Goal: Task Accomplishment & Management: Use online tool/utility

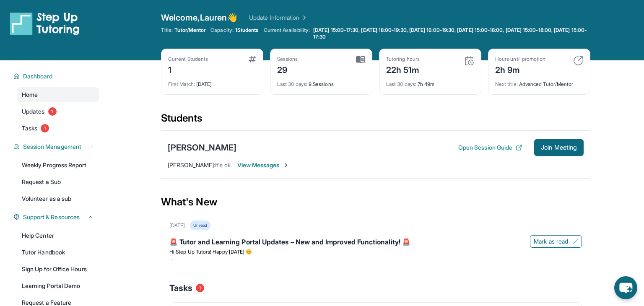
click at [425, 132] on div "[PERSON_NAME] Open Session Guide Join Meeting [PERSON_NAME] : It's ok. View Mes…" at bounding box center [375, 154] width 429 height 48
click at [565, 142] on button "Join Meeting" at bounding box center [558, 147] width 49 height 17
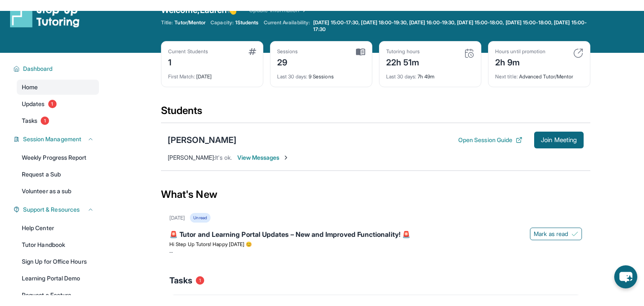
scroll to position [22, 0]
